Goal: Communication & Community: Answer question/provide support

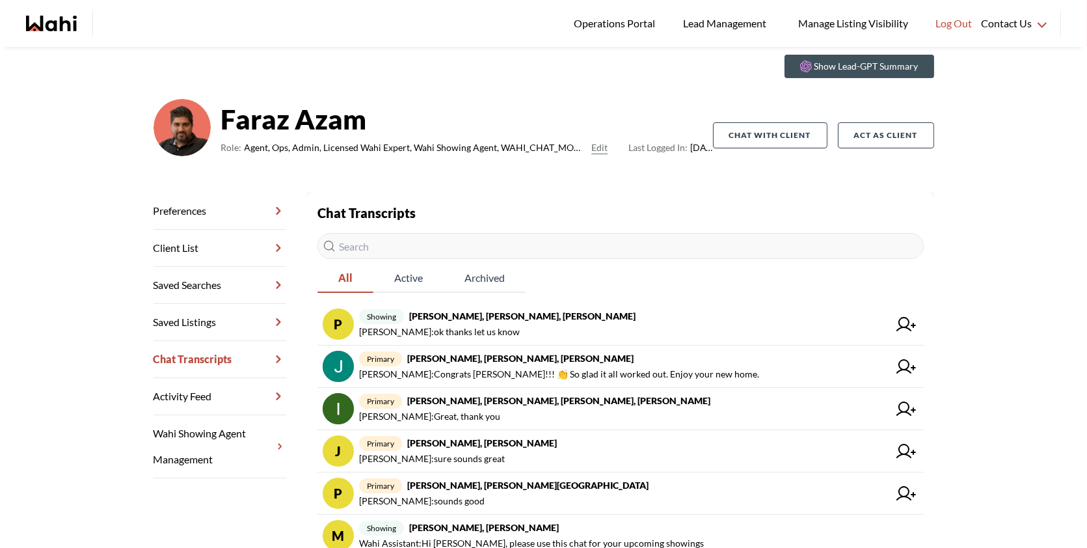
scroll to position [55, 0]
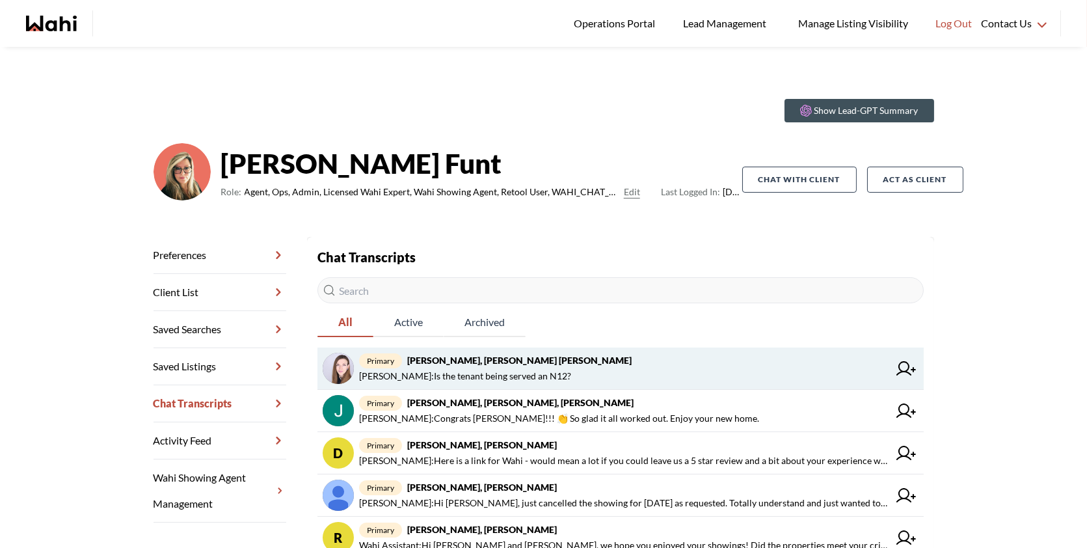
click at [655, 358] on span "primary Victoria Basova, Dylan Maloney, Barb" at bounding box center [624, 361] width 530 height 16
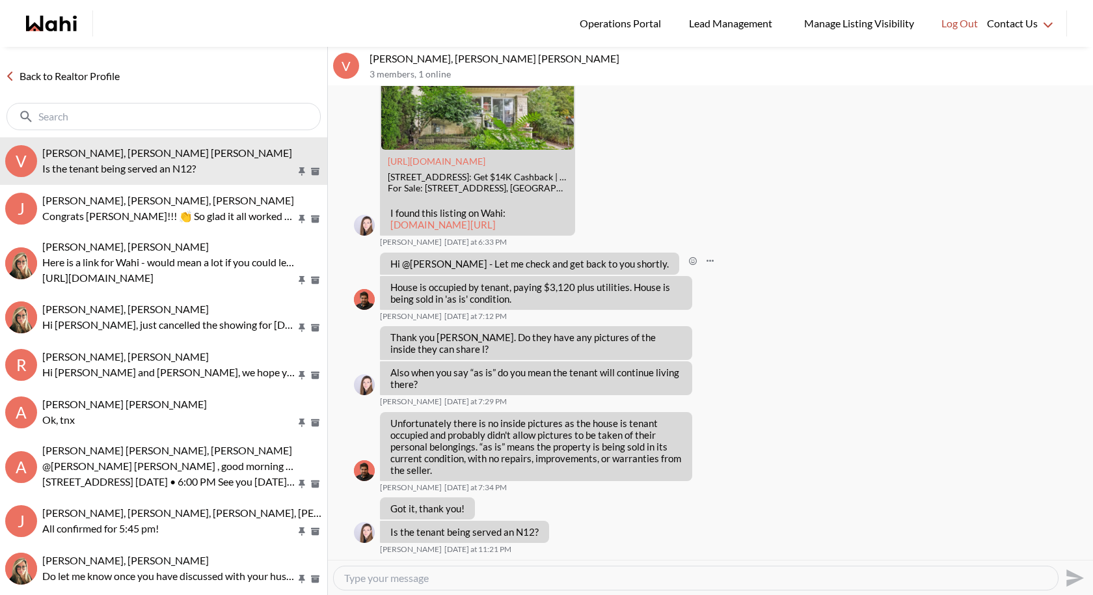
scroll to position [1399, 0]
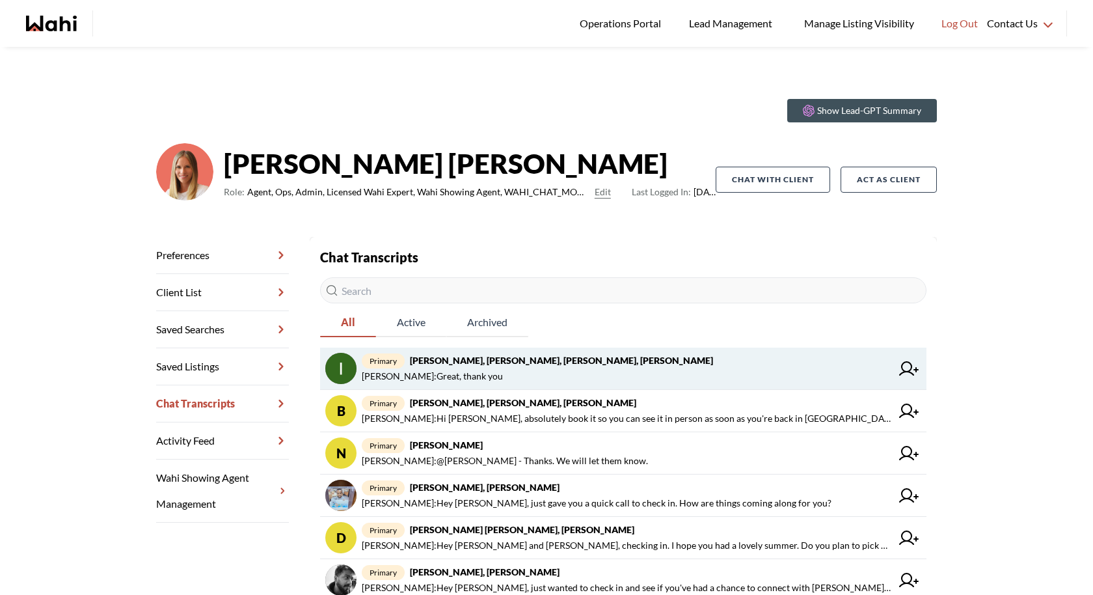
click at [526, 366] on span "primary [PERSON_NAME], [PERSON_NAME], [PERSON_NAME], [PERSON_NAME]" at bounding box center [627, 361] width 530 height 16
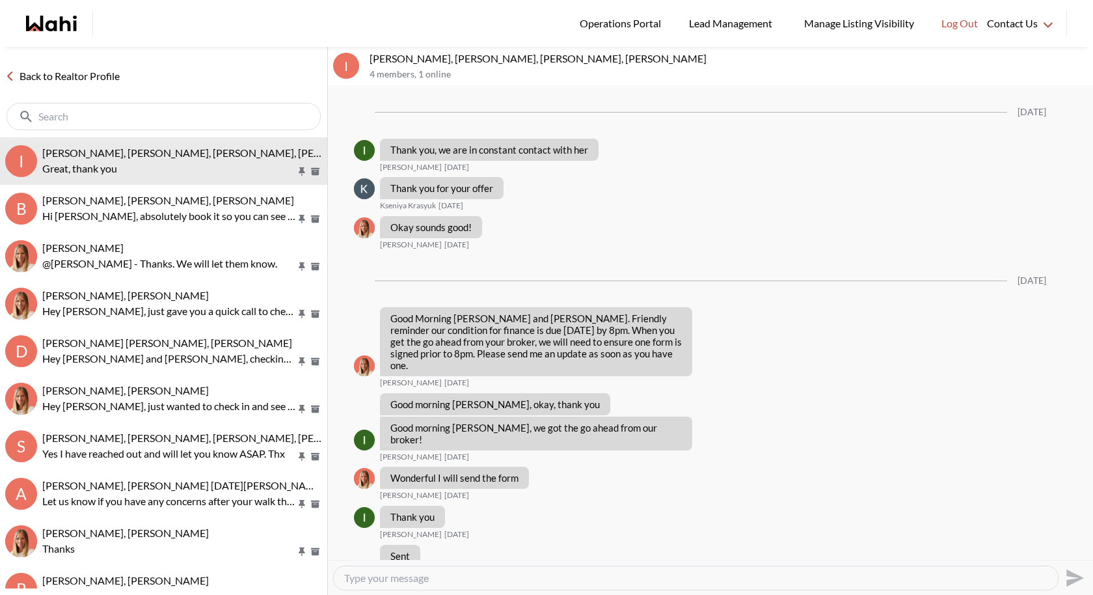
scroll to position [1062, 0]
